Goal: Information Seeking & Learning: Learn about a topic

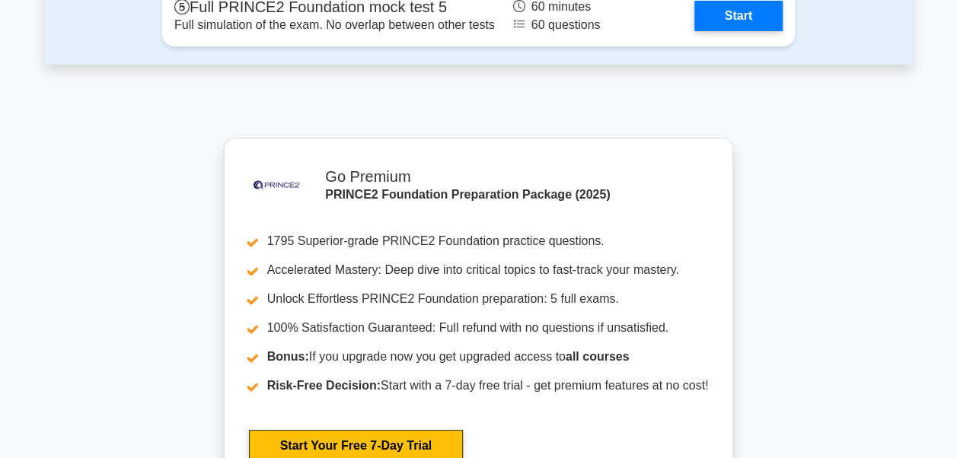
scroll to position [2665, 0]
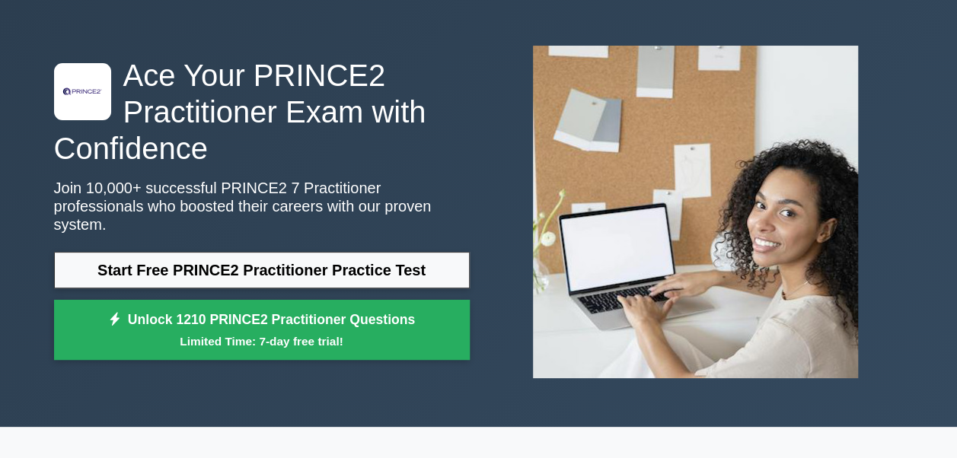
scroll to position [76, 0]
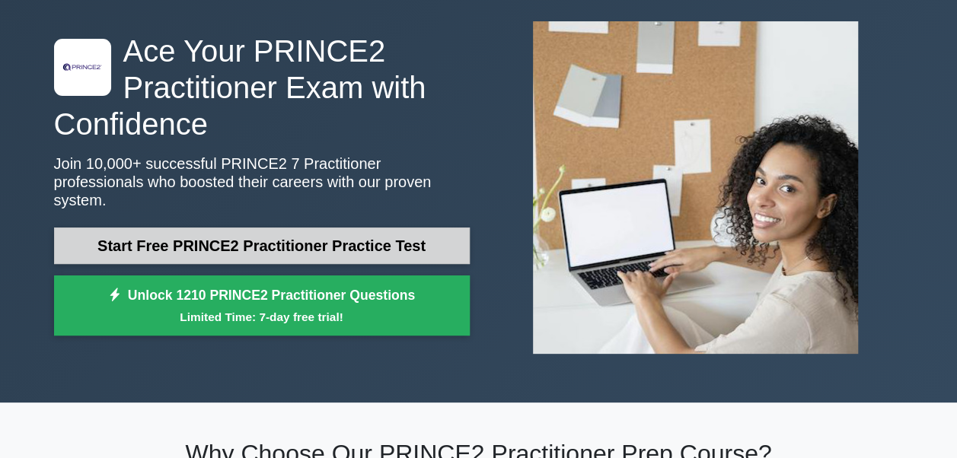
click at [329, 239] on link "Start Free PRINCE2 Practitioner Practice Test" at bounding box center [262, 246] width 416 height 37
click at [224, 244] on link "Start Free PRINCE2 Practitioner Practice Test" at bounding box center [262, 246] width 416 height 37
click at [163, 247] on link "Start Free PRINCE2 Practitioner Practice Test" at bounding box center [262, 246] width 416 height 37
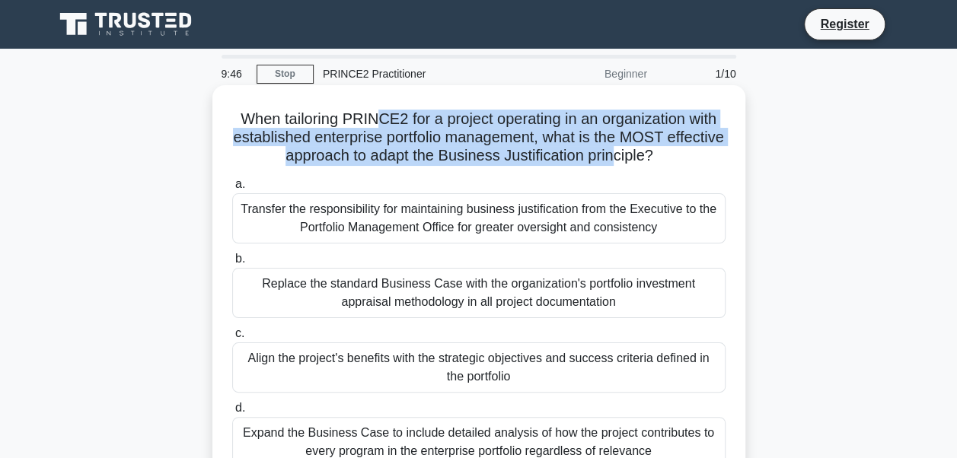
drag, startPoint x: 376, startPoint y: 112, endPoint x: 646, endPoint y: 158, distance: 273.4
click at [646, 158] on h5 "When tailoring PRINCE2 for a project operating in an organization with establis…" at bounding box center [479, 138] width 496 height 56
click at [375, 116] on h5 "When tailoring PRINCE2 for a project operating in an organization with establis…" at bounding box center [479, 138] width 496 height 56
click at [381, 139] on h5 "When tailoring PRINCE2 for a project operating in an organization with establis…" at bounding box center [479, 138] width 496 height 56
click at [274, 147] on h5 "When tailoring PRINCE2 for a project operating in an organization with establis…" at bounding box center [479, 138] width 496 height 56
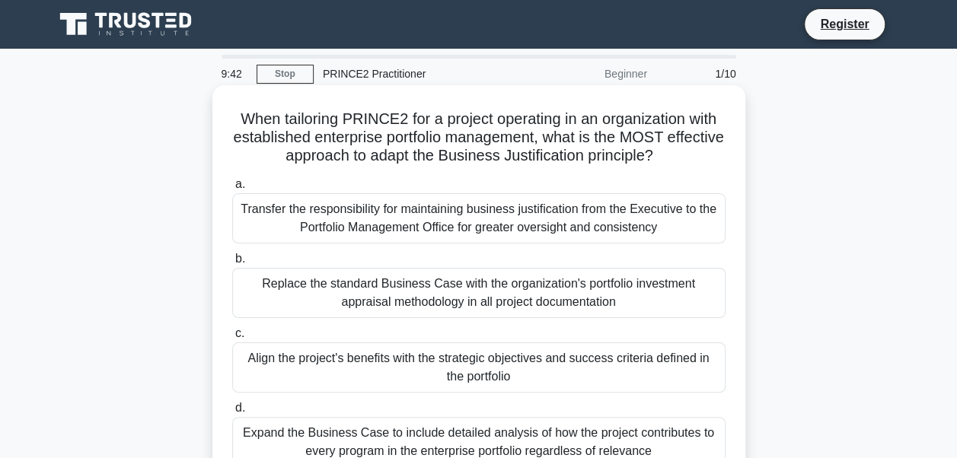
click at [240, 123] on h5 "When tailoring PRINCE2 for a project operating in an organization with establis…" at bounding box center [479, 138] width 496 height 56
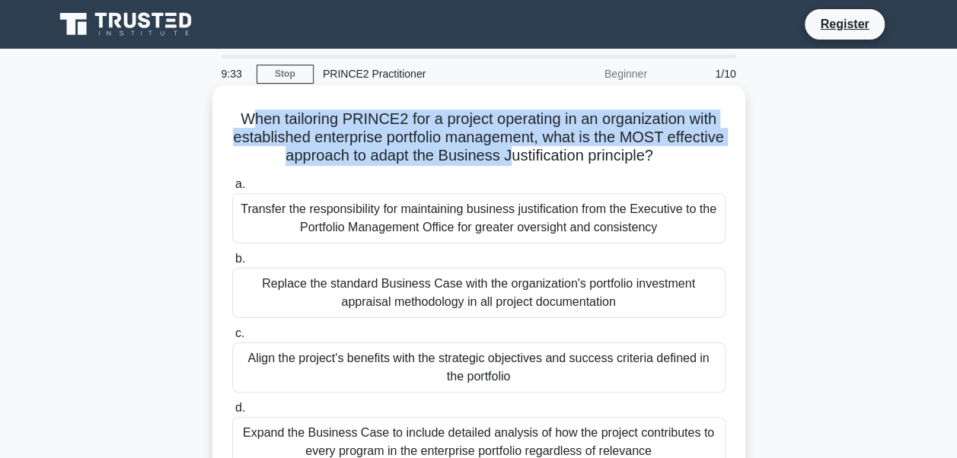
drag, startPoint x: 247, startPoint y: 119, endPoint x: 539, endPoint y: 156, distance: 294.7
click at [539, 156] on h5 "When tailoring PRINCE2 for a project operating in an organization with establis…" at bounding box center [479, 138] width 496 height 56
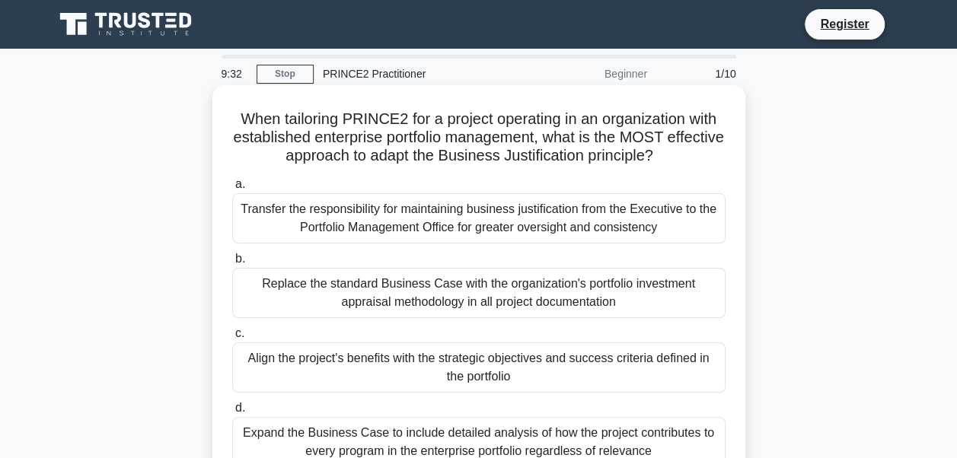
drag, startPoint x: 539, startPoint y: 156, endPoint x: 587, endPoint y: 177, distance: 52.5
click at [587, 177] on label "a. Transfer the responsibility for maintaining business justification from the …" at bounding box center [478, 209] width 493 height 69
click at [232, 180] on input "a. Transfer the responsibility for maintaining business justification from the …" at bounding box center [232, 185] width 0 height 10
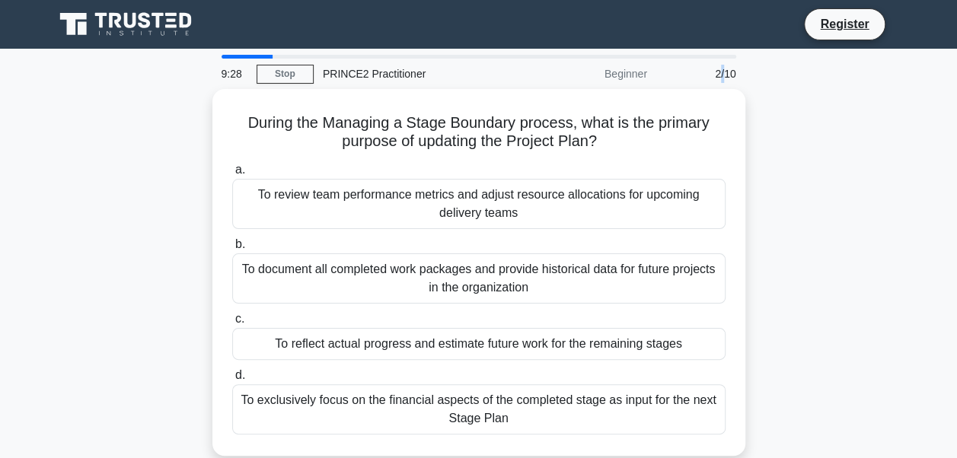
drag, startPoint x: 723, startPoint y: 72, endPoint x: 719, endPoint y: 79, distance: 8.5
click at [719, 79] on div "2/10" at bounding box center [700, 74] width 89 height 30
click at [618, 72] on div "Beginner" at bounding box center [589, 74] width 133 height 30
click at [267, 72] on link "Stop" at bounding box center [285, 74] width 57 height 19
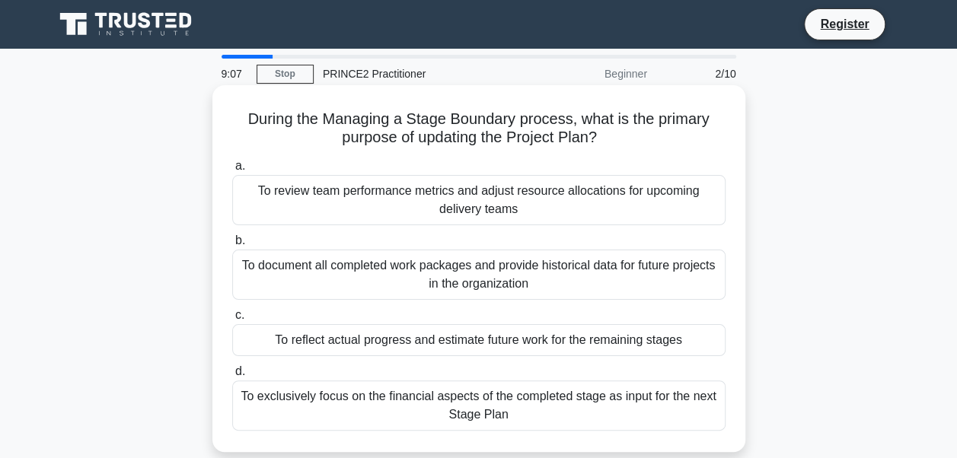
drag, startPoint x: 379, startPoint y: 119, endPoint x: 604, endPoint y: 146, distance: 226.3
click at [604, 146] on h5 "During the Managing a Stage Boundary process, what is the primary purpose of up…" at bounding box center [479, 129] width 496 height 38
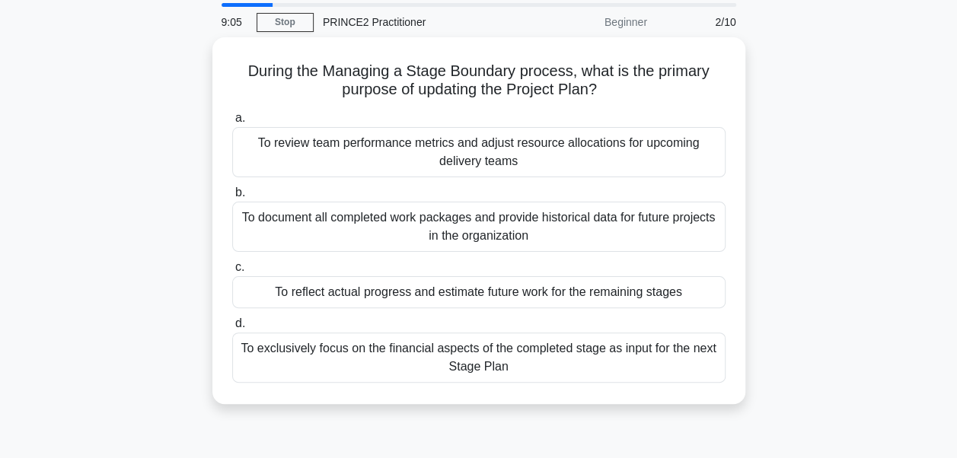
scroll to position [76, 0]
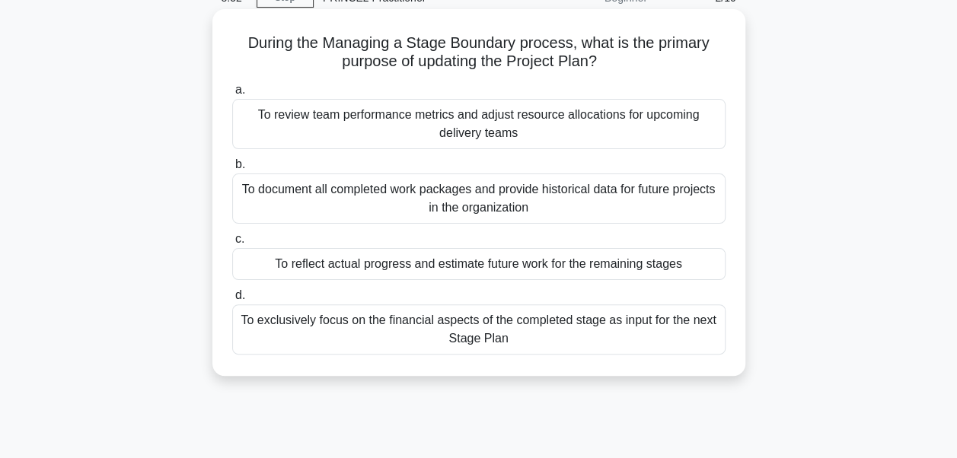
click at [409, 262] on div "To reflect actual progress and estimate future work for the remaining stages" at bounding box center [478, 264] width 493 height 32
click at [232, 244] on input "c. To reflect actual progress and estimate future work for the remaining stages" at bounding box center [232, 239] width 0 height 10
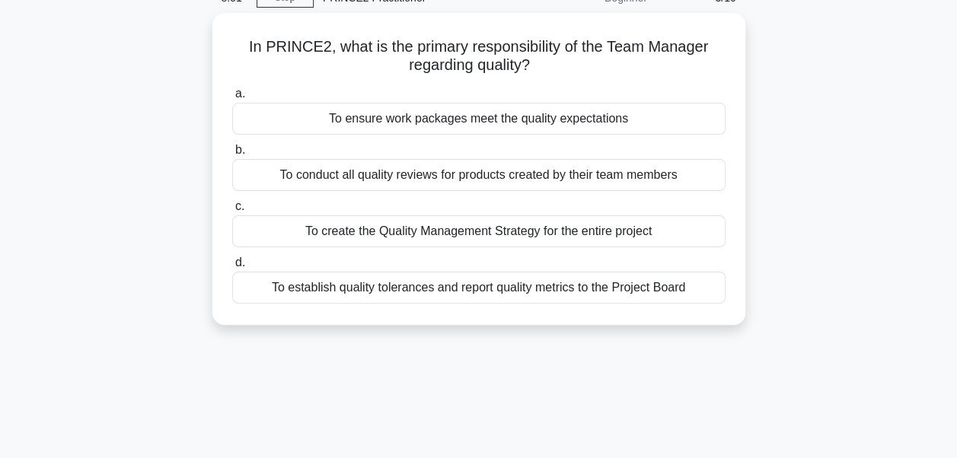
scroll to position [0, 0]
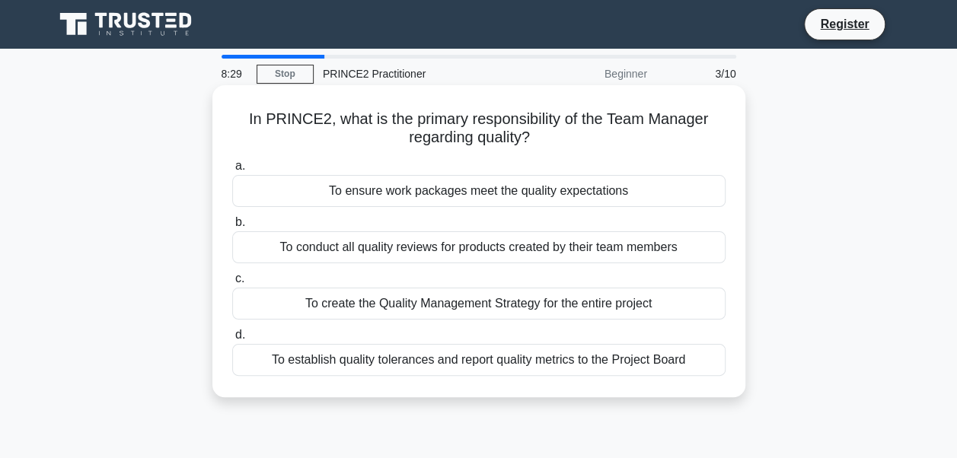
click at [462, 193] on div "To ensure work packages meet the quality expectations" at bounding box center [478, 191] width 493 height 32
click at [232, 171] on input "a. To ensure work packages meet the quality expectations" at bounding box center [232, 166] width 0 height 10
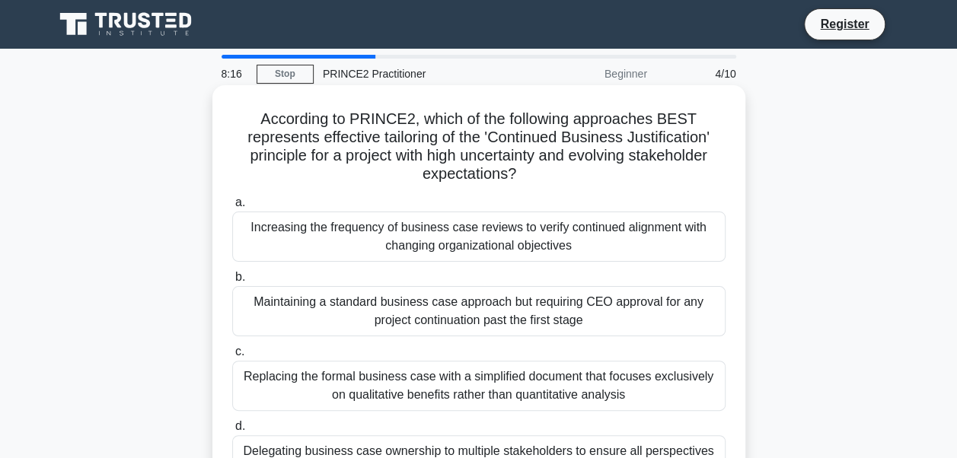
drag, startPoint x: 447, startPoint y: 122, endPoint x: 656, endPoint y: 167, distance: 214.3
click at [656, 167] on h5 "According to PRINCE2, which of the following approaches BEST represents effecti…" at bounding box center [479, 147] width 496 height 75
click at [665, 123] on h5 "According to PRINCE2, which of the following approaches BEST represents effecti…" at bounding box center [479, 147] width 496 height 75
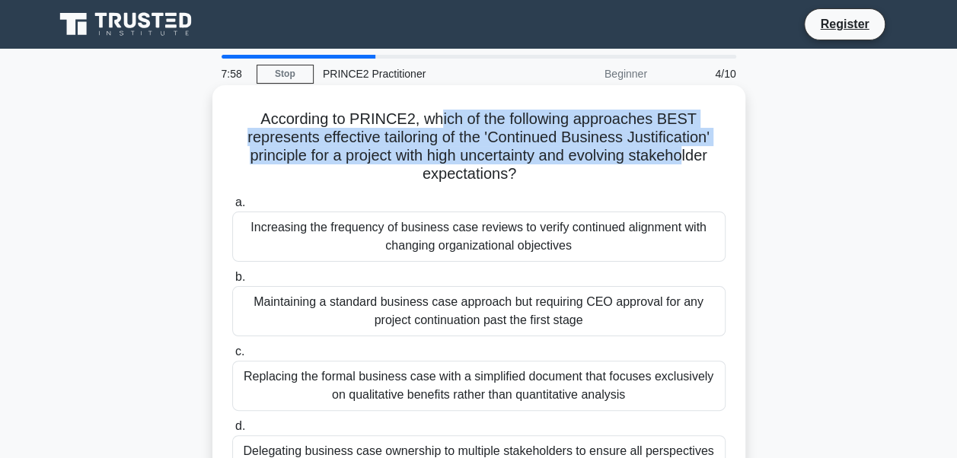
drag, startPoint x: 442, startPoint y: 123, endPoint x: 687, endPoint y: 161, distance: 247.2
click at [687, 161] on h5 "According to PRINCE2, which of the following approaches BEST represents effecti…" at bounding box center [479, 147] width 496 height 75
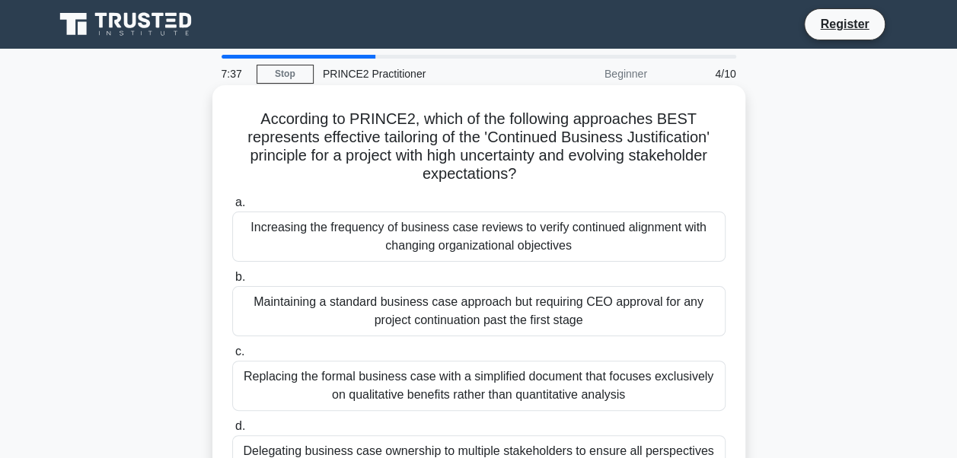
click at [480, 250] on div "Increasing the frequency of business case reviews to verify continued alignment…" at bounding box center [478, 237] width 493 height 50
click at [232, 208] on input "a. Increasing the frequency of business case reviews to verify continued alignm…" at bounding box center [232, 203] width 0 height 10
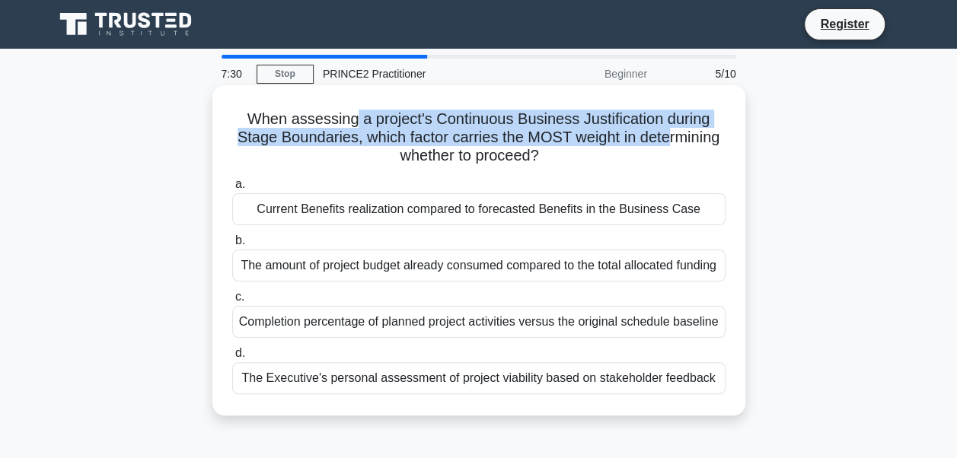
drag, startPoint x: 356, startPoint y: 122, endPoint x: 670, endPoint y: 139, distance: 314.9
click at [670, 139] on h5 "When assessing a project's Continuous Business Justification during Stage Bound…" at bounding box center [479, 138] width 496 height 56
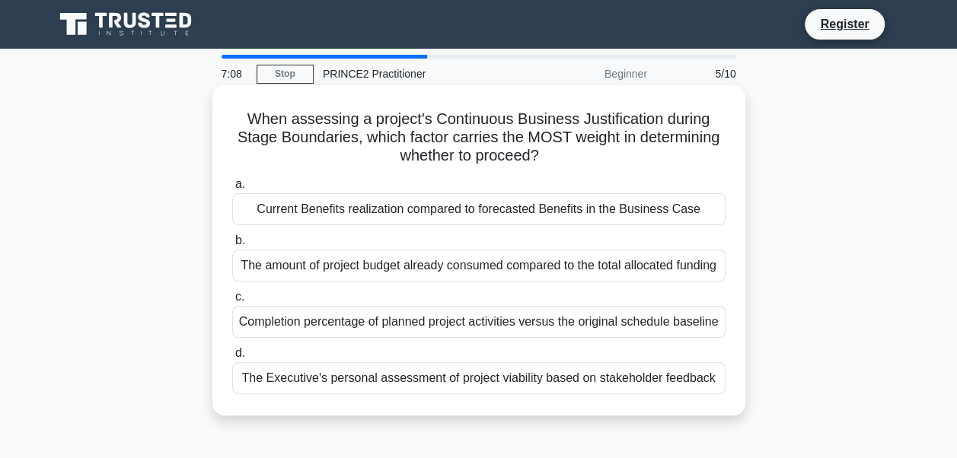
click at [429, 209] on div "Current Benefits realization compared to forecasted Benefits in the Business Ca…" at bounding box center [478, 209] width 493 height 32
click at [232, 190] on input "a. Current Benefits realization compared to forecasted Benefits in the Business…" at bounding box center [232, 185] width 0 height 10
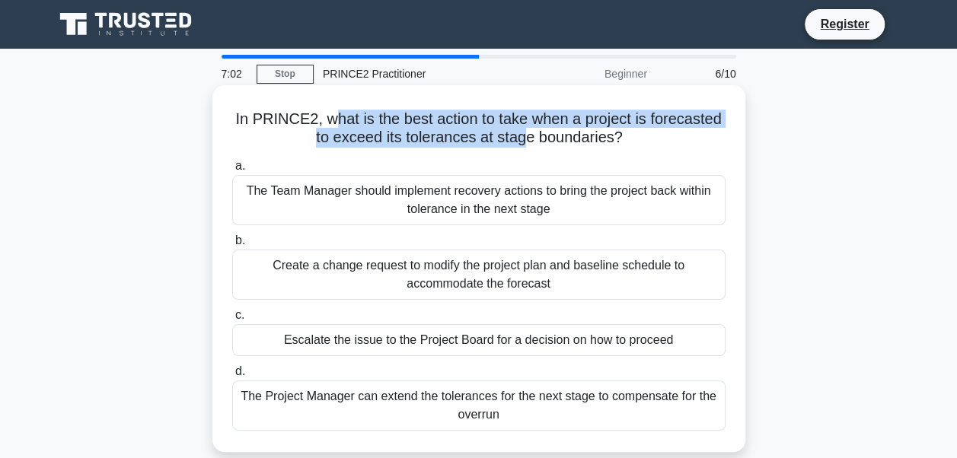
drag, startPoint x: 327, startPoint y: 119, endPoint x: 525, endPoint y: 135, distance: 197.8
click at [525, 135] on h5 "In PRINCE2, what is the best action to take when a project is forecasted to exc…" at bounding box center [479, 129] width 496 height 38
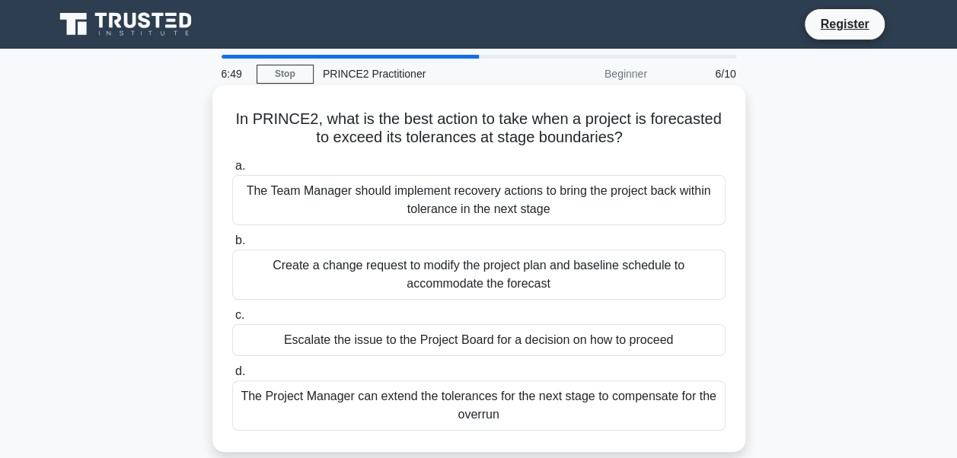
click at [451, 341] on div "Escalate the issue to the Project Board for a decision on how to proceed" at bounding box center [478, 340] width 493 height 32
click at [232, 321] on input "c. Escalate the issue to the Project Board for a decision on how to proceed" at bounding box center [232, 316] width 0 height 10
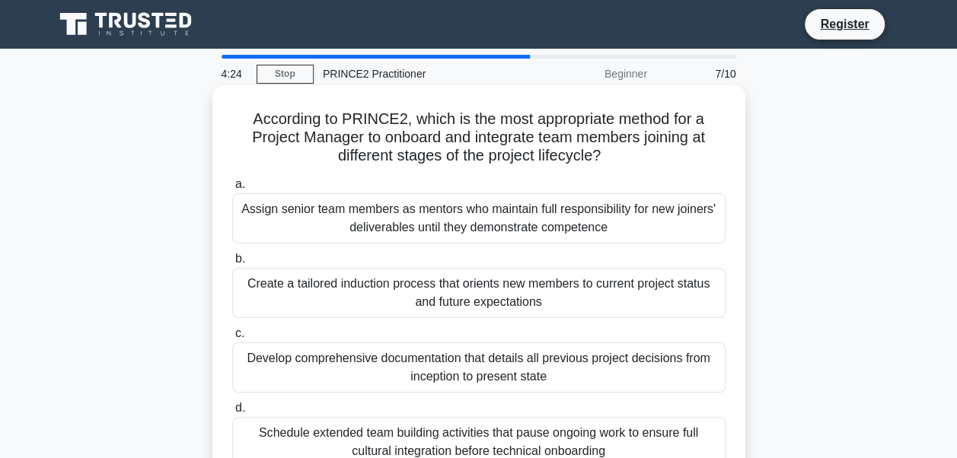
scroll to position [76, 0]
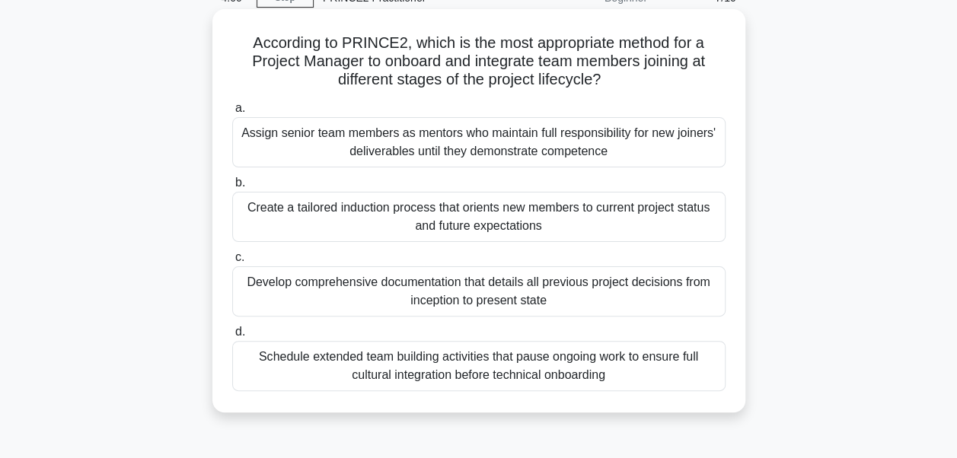
click at [443, 223] on div "Create a tailored induction process that orients new members to current project…" at bounding box center [478, 217] width 493 height 50
click at [232, 188] on input "b. Create a tailored induction process that orients new members to current proj…" at bounding box center [232, 183] width 0 height 10
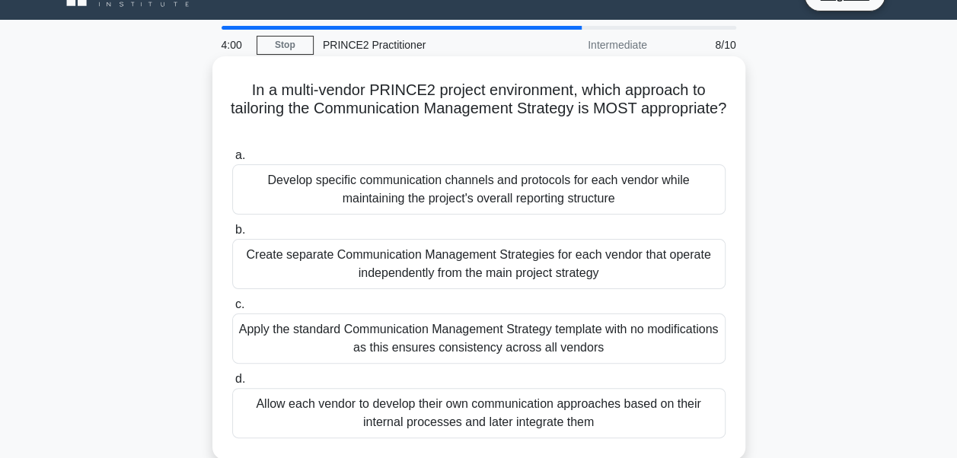
scroll to position [0, 0]
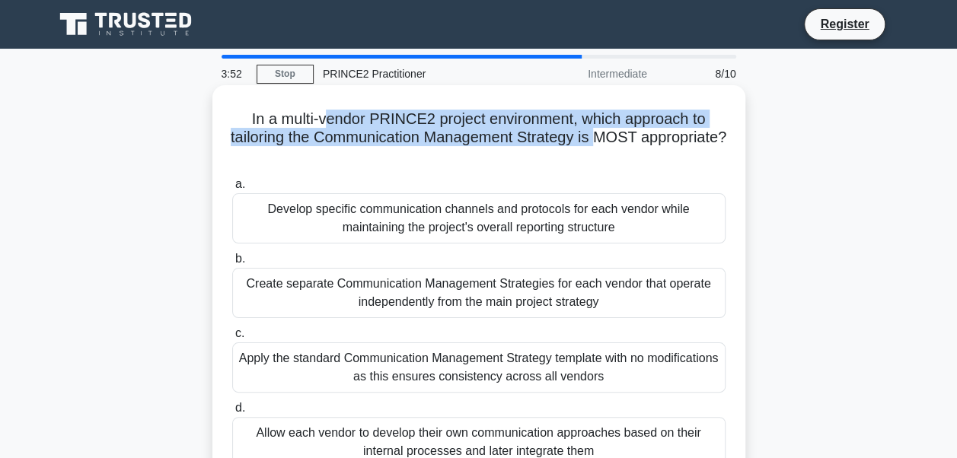
drag, startPoint x: 328, startPoint y: 122, endPoint x: 646, endPoint y: 142, distance: 318.9
click at [646, 142] on h5 "In a multi-vendor PRINCE2 project environment, which approach to tailoring the …" at bounding box center [479, 138] width 496 height 56
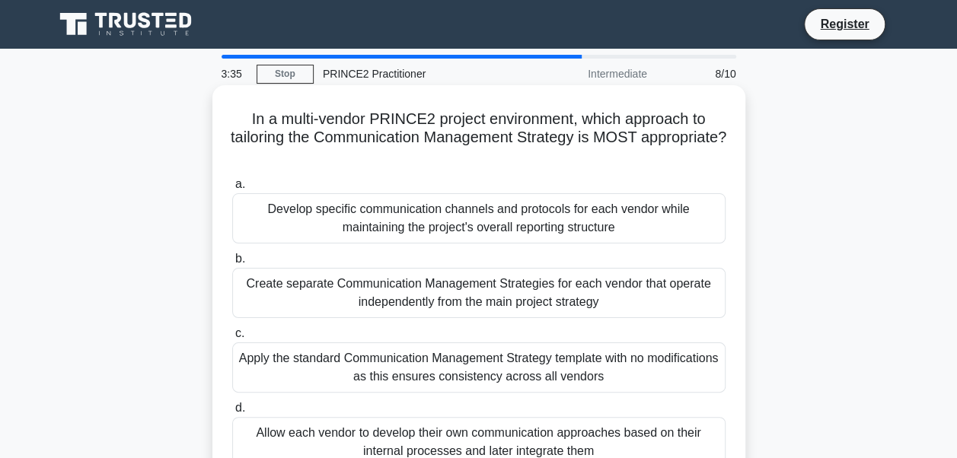
click at [541, 225] on div "Develop specific communication channels and protocols for each vendor while mai…" at bounding box center [478, 218] width 493 height 50
click at [232, 190] on input "a. Develop specific communication channels and protocols for each vendor while …" at bounding box center [232, 185] width 0 height 10
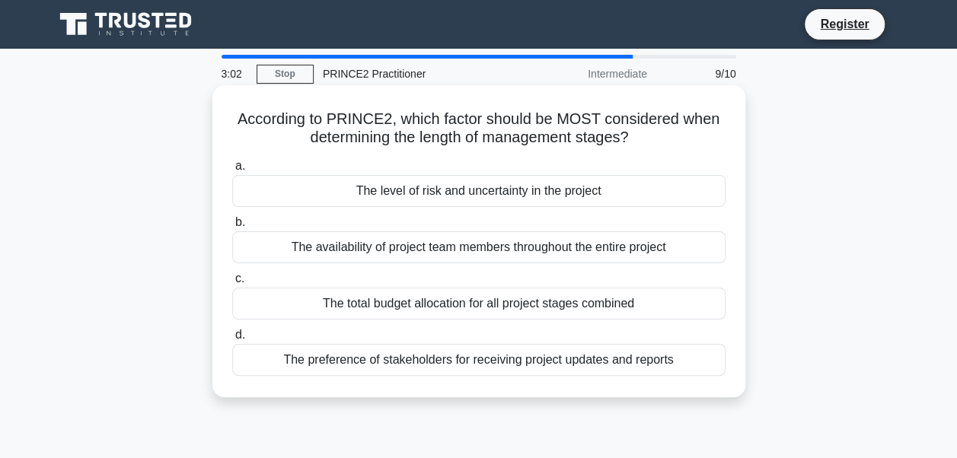
click at [513, 193] on div "The level of risk and uncertainty in the project" at bounding box center [478, 191] width 493 height 32
drag, startPoint x: 513, startPoint y: 193, endPoint x: 573, endPoint y: 182, distance: 60.3
click at [573, 182] on div "The level of risk and uncertainty in the project" at bounding box center [478, 191] width 493 height 32
click at [385, 203] on div "The level of risk and uncertainty in the project" at bounding box center [478, 191] width 493 height 32
click at [232, 171] on input "a. The level of risk and uncertainty in the project" at bounding box center [232, 166] width 0 height 10
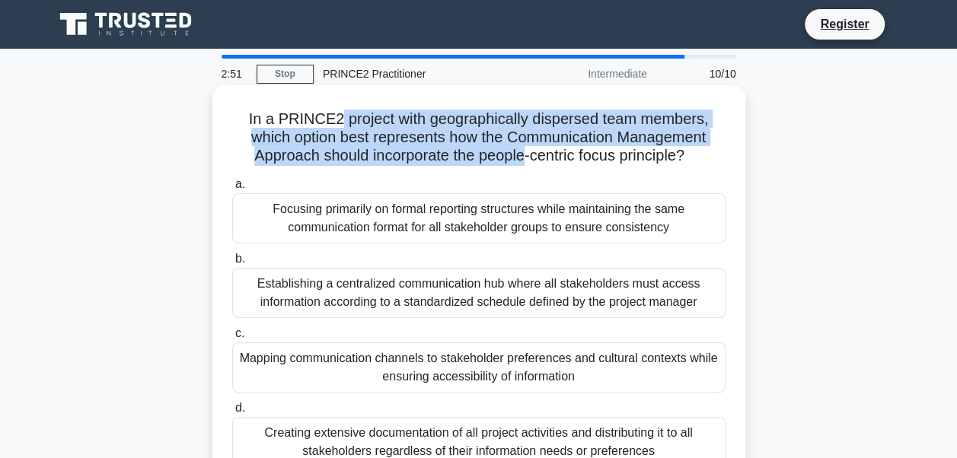
drag, startPoint x: 335, startPoint y: 125, endPoint x: 526, endPoint y: 156, distance: 193.6
click at [526, 156] on h5 "In a PRINCE2 project with geographically dispersed team members, which option b…" at bounding box center [479, 138] width 496 height 56
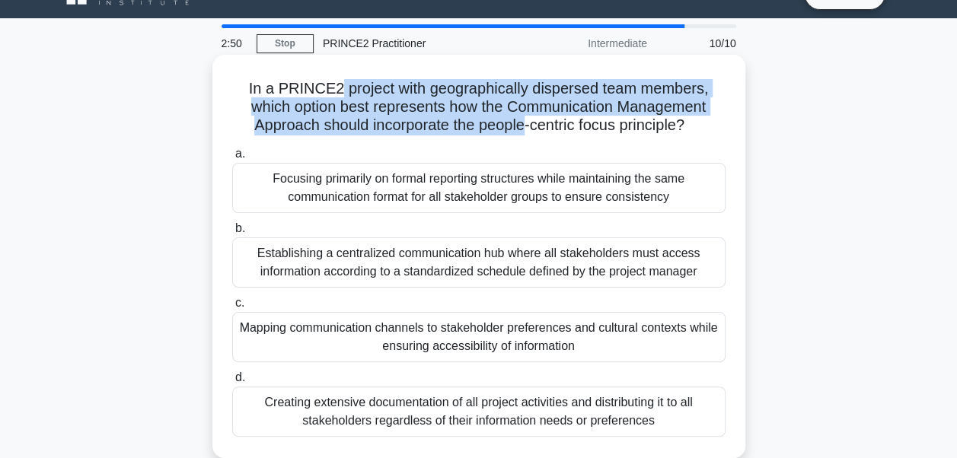
scroll to position [76, 0]
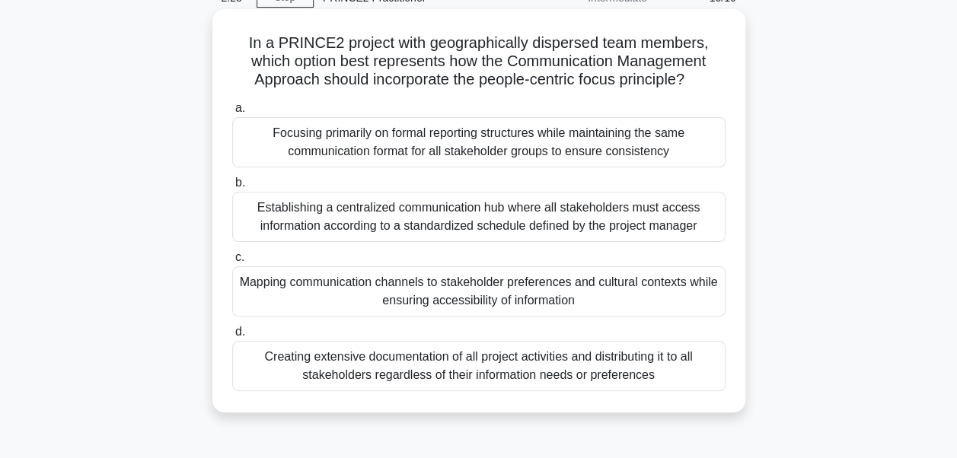
click at [495, 219] on div "Establishing a centralized communication hub where all stakeholders must access…" at bounding box center [478, 217] width 493 height 50
click at [232, 188] on input "b. Establishing a centralized communication hub where all stakeholders must acc…" at bounding box center [232, 183] width 0 height 10
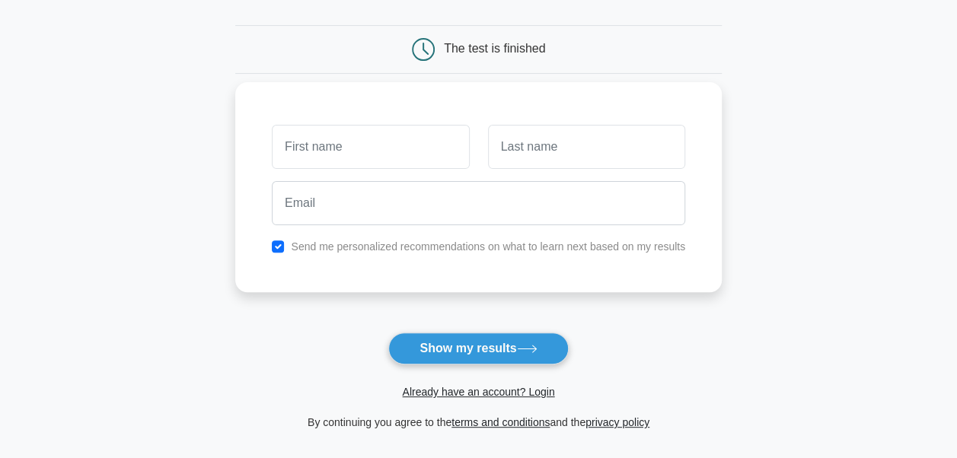
scroll to position [152, 0]
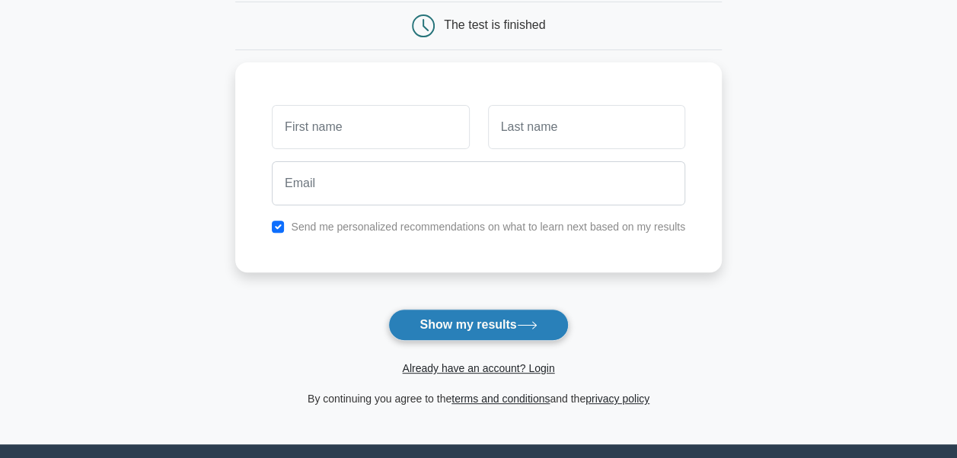
click at [470, 315] on button "Show my results" at bounding box center [478, 325] width 180 height 32
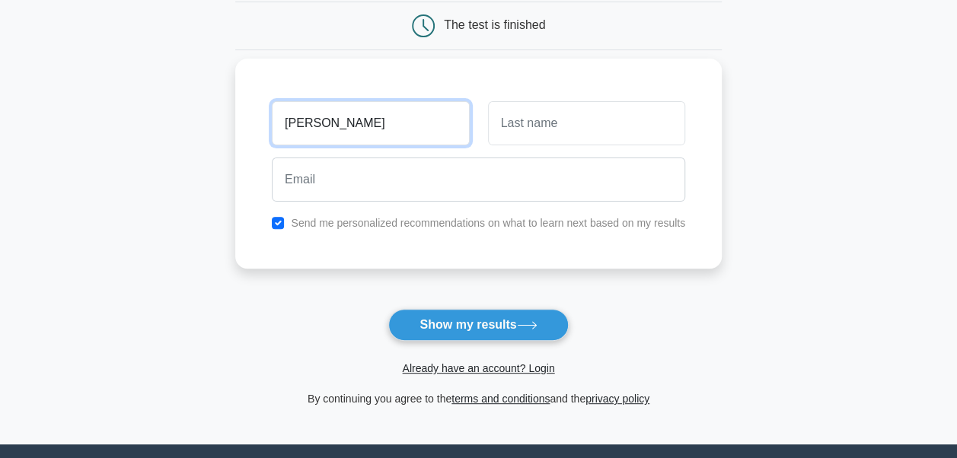
type input "john"
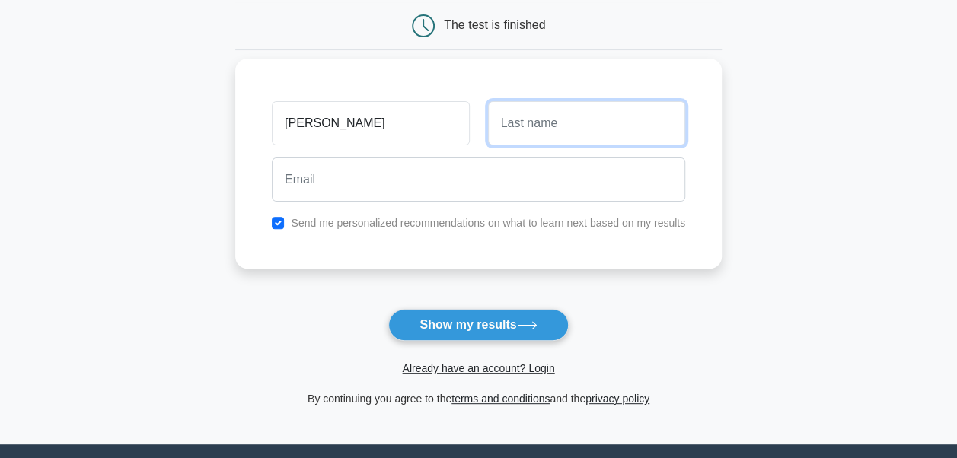
click at [614, 121] on input "text" at bounding box center [586, 123] width 197 height 44
type input "bishop"
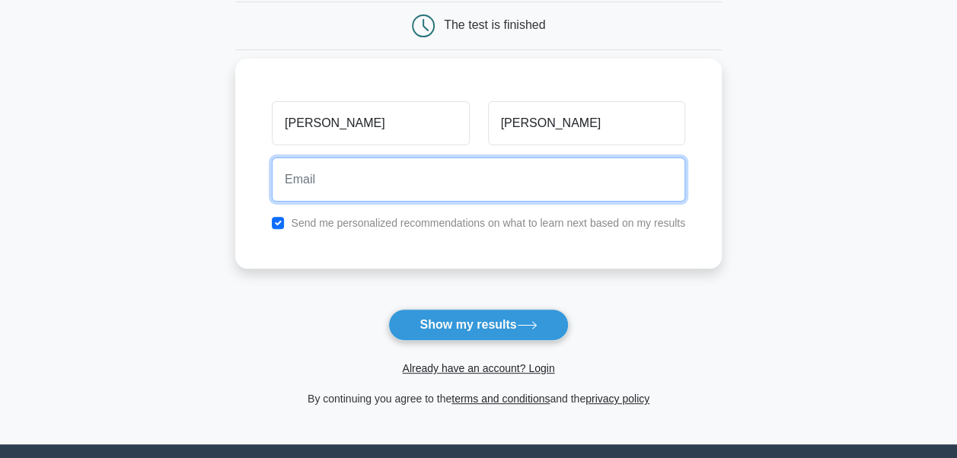
click at [496, 171] on input "email" at bounding box center [478, 180] width 413 height 44
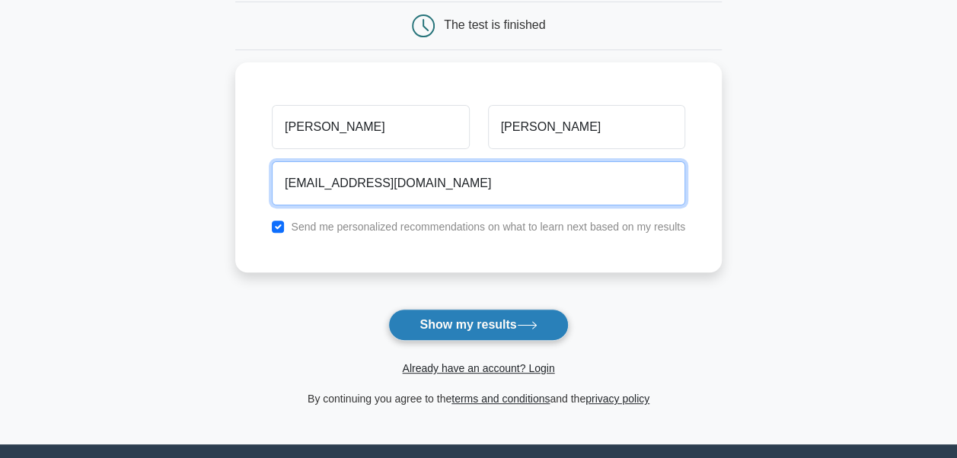
type input "ehigie.oriakhi@mail.com"
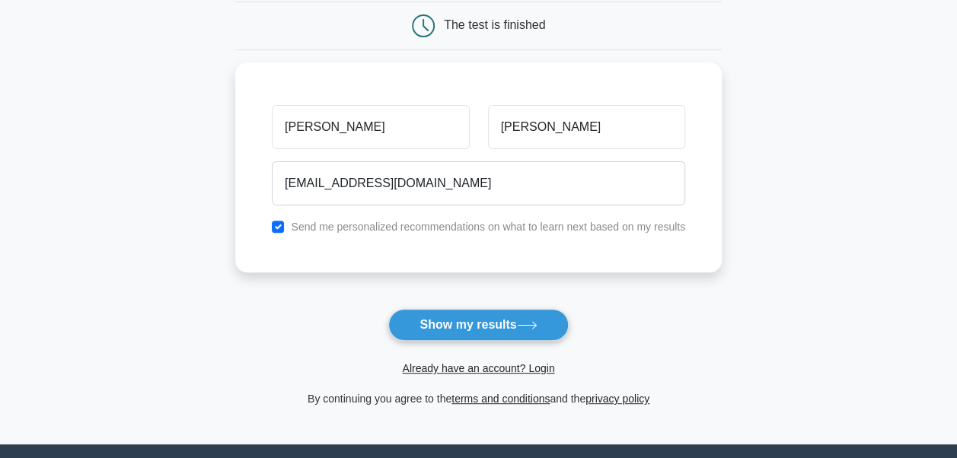
click at [465, 318] on button "Show my results" at bounding box center [478, 325] width 180 height 32
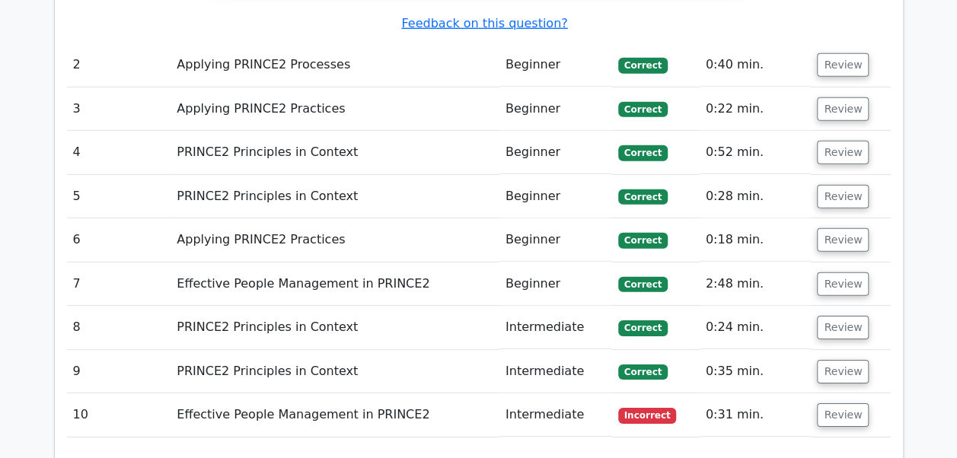
scroll to position [2208, 0]
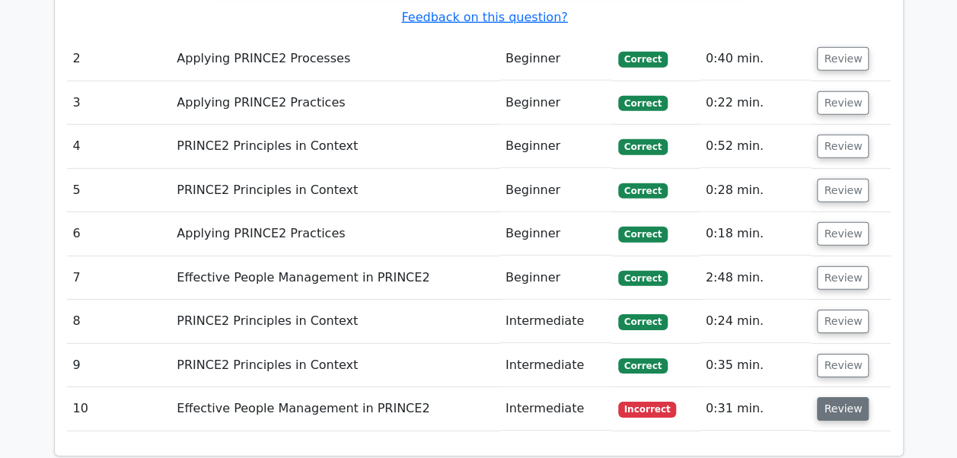
click at [821, 397] on button "Review" at bounding box center [843, 409] width 52 height 24
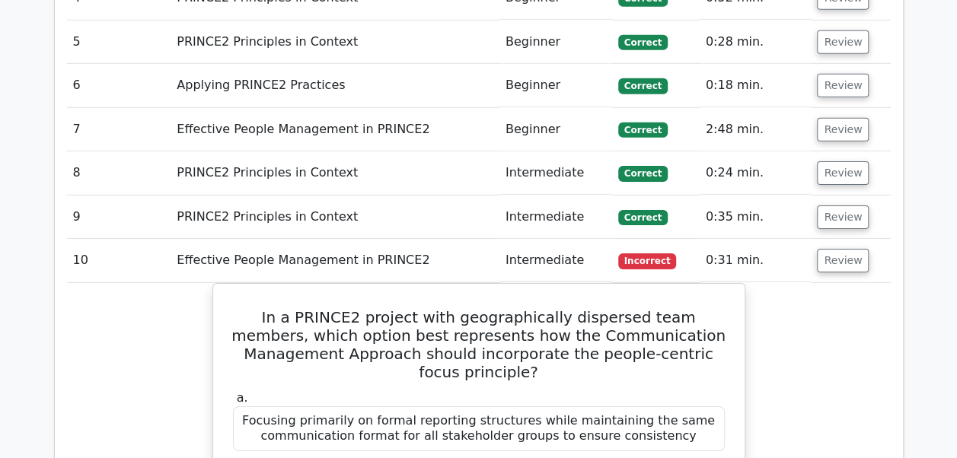
scroll to position [2360, 0]
